Goal: Communication & Community: Answer question/provide support

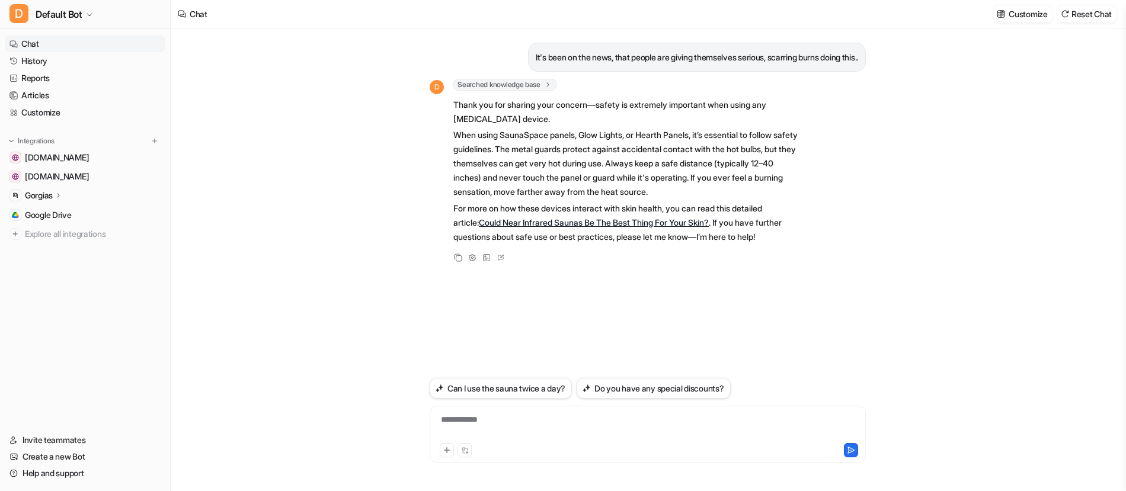
click at [80, 47] on link "Chat" at bounding box center [85, 44] width 161 height 17
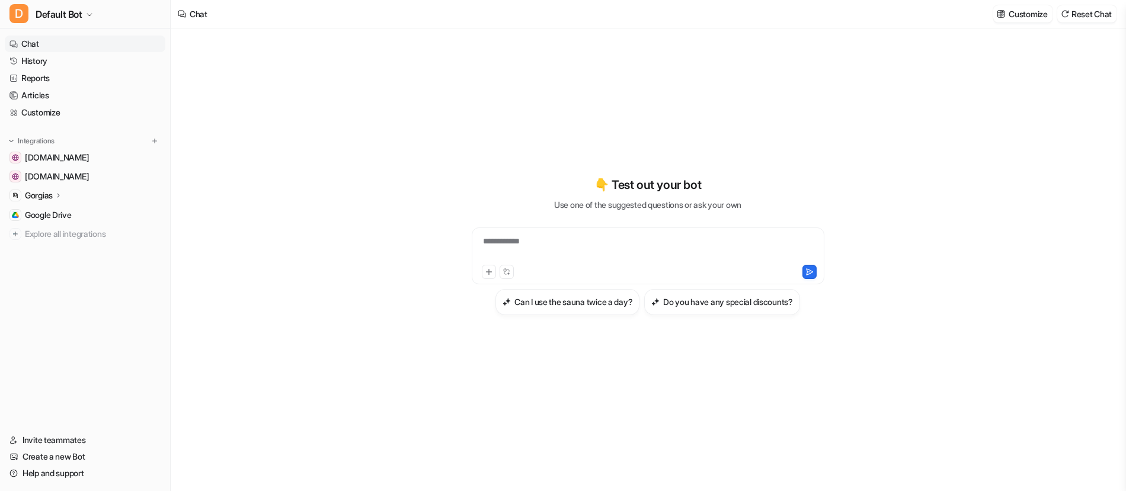
click at [538, 239] on div "**********" at bounding box center [647, 248] width 347 height 27
paste div
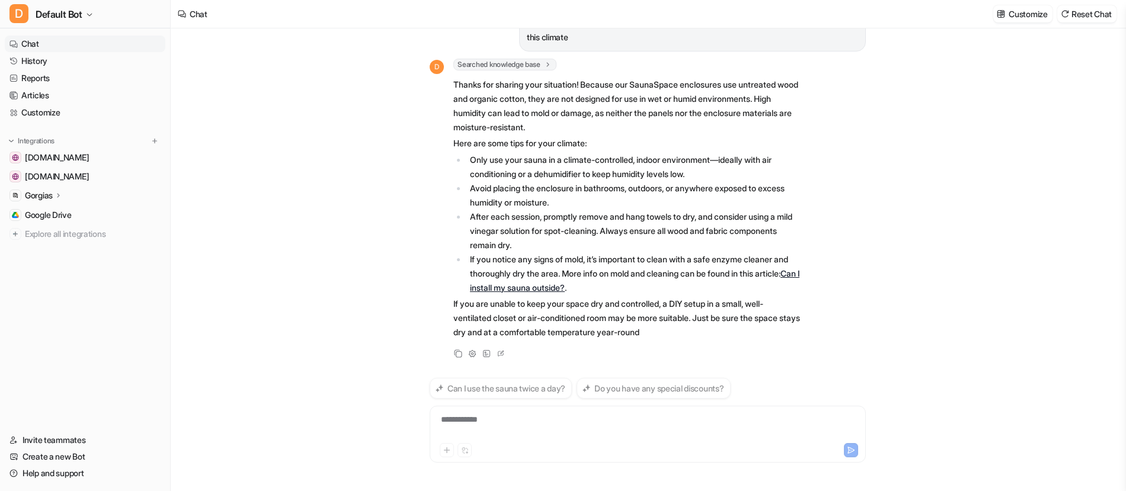
scroll to position [65, 0]
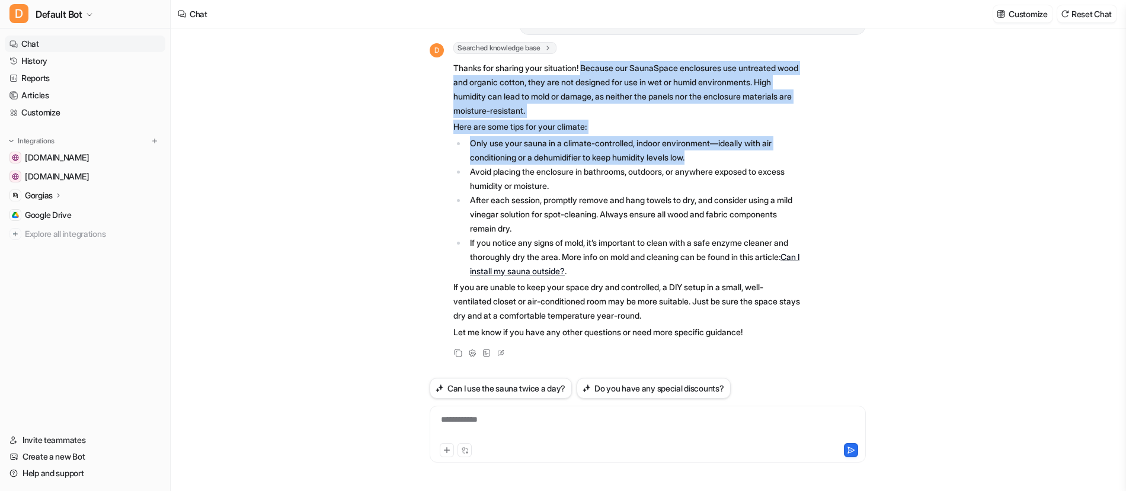
drag, startPoint x: 590, startPoint y: 66, endPoint x: 743, endPoint y: 150, distance: 175.0
click at [743, 150] on span "Thanks for sharing your situation! Because our SaunaSpace enclosures use untrea…" at bounding box center [626, 200] width 347 height 283
copy span "Because our SaunaSpace enclosures use untreated wood and organic cotton, they a…"
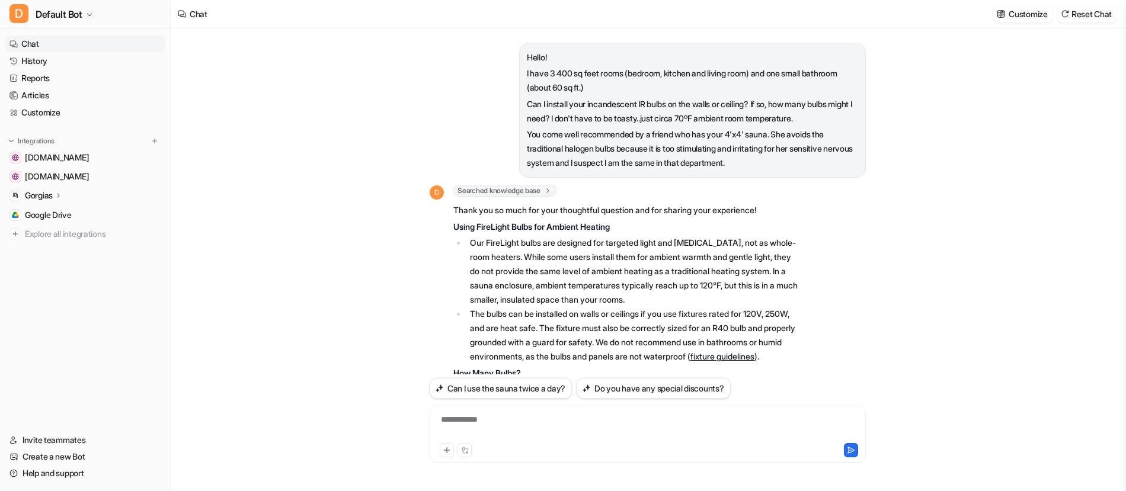
scroll to position [729, 0]
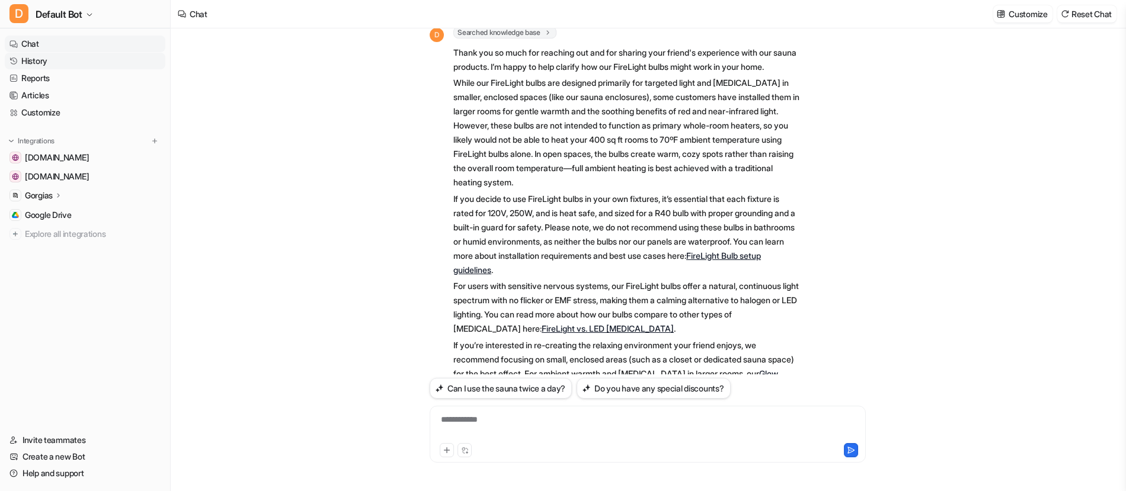
click at [47, 57] on link "History" at bounding box center [85, 61] width 161 height 17
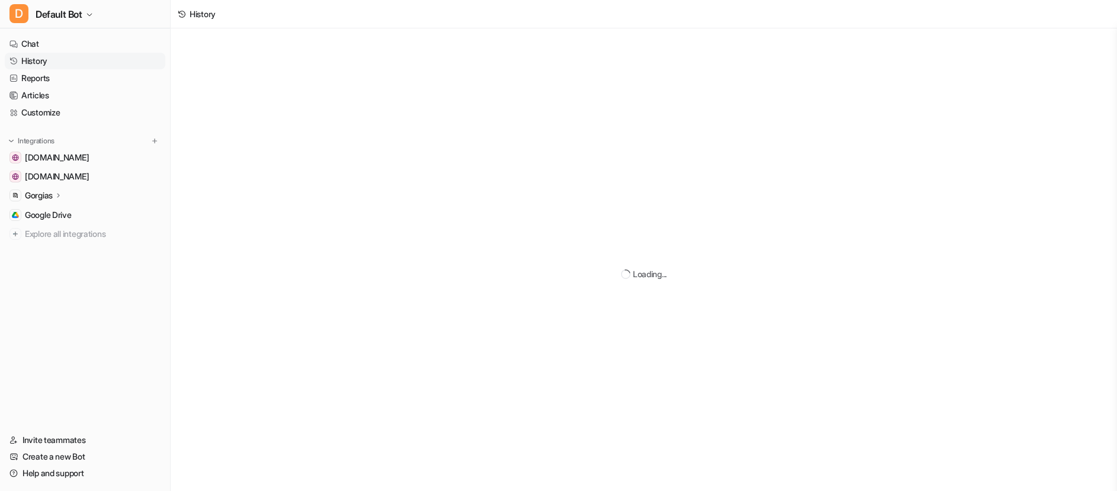
click at [52, 44] on link "Chat" at bounding box center [85, 44] width 161 height 17
